Goal: Task Accomplishment & Management: Manage account settings

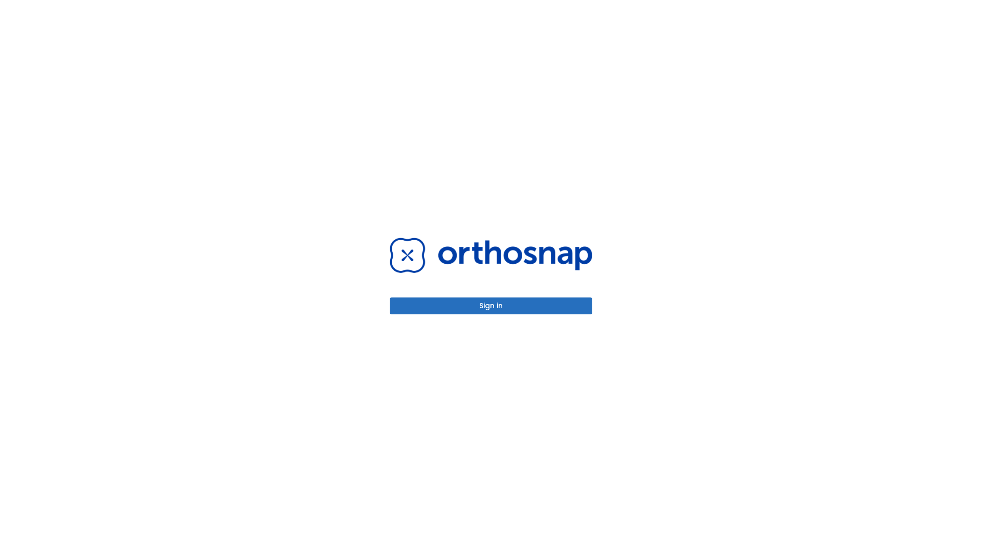
click at [491, 306] on button "Sign in" at bounding box center [491, 306] width 202 height 17
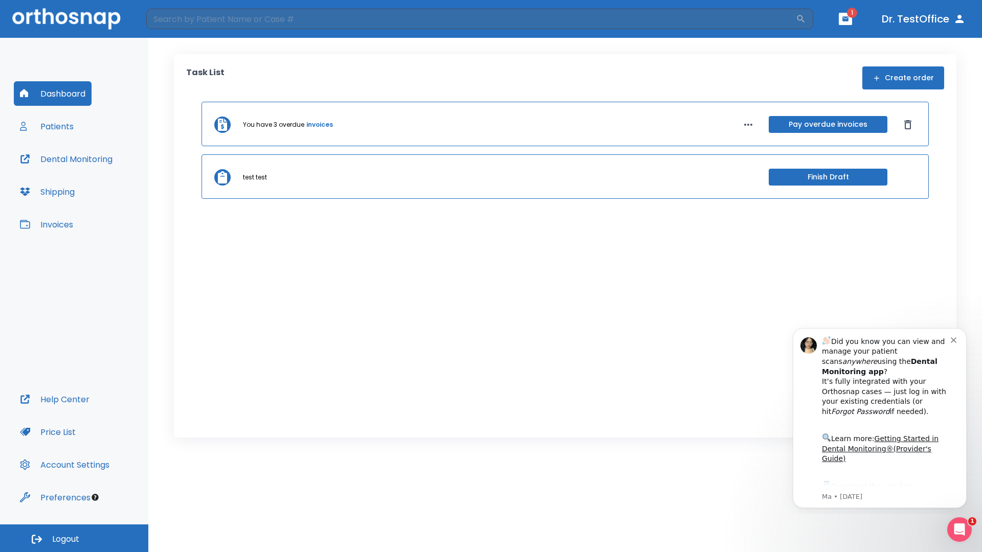
click at [74, 538] on span "Logout" at bounding box center [65, 539] width 27 height 11
